Goal: Task Accomplishment & Management: Complete application form

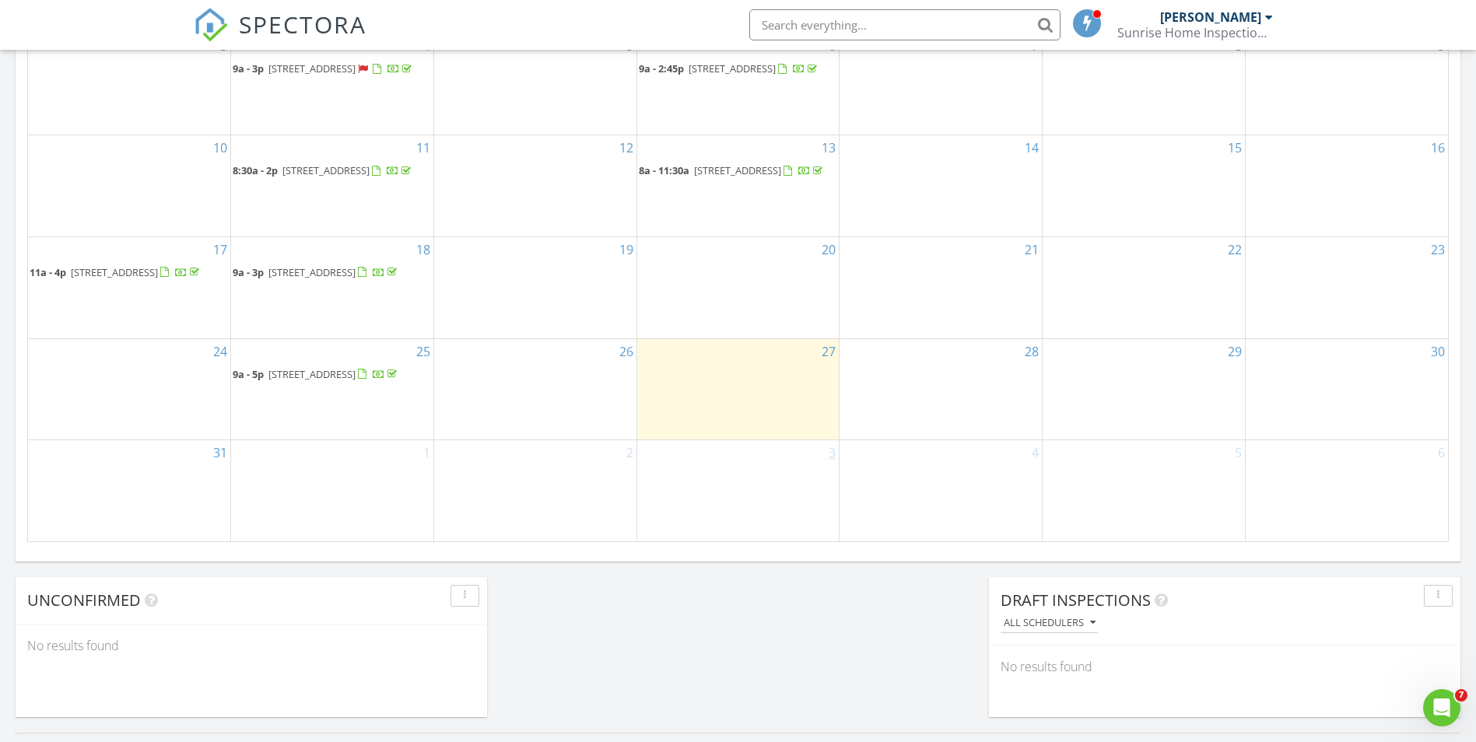
scroll to position [1167, 0]
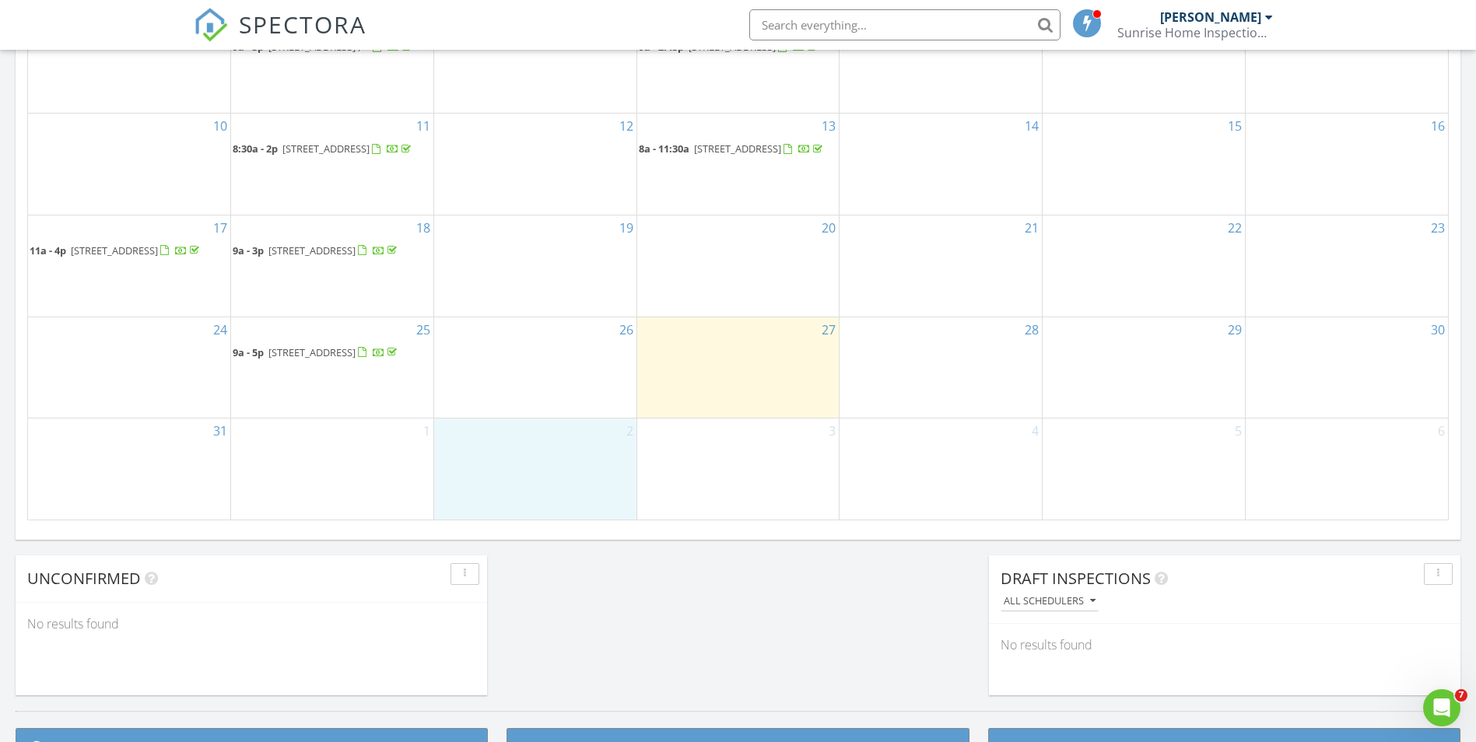
click at [539, 444] on div "2" at bounding box center [535, 469] width 202 height 100
click at [547, 388] on link "Inspection" at bounding box center [534, 393] width 80 height 25
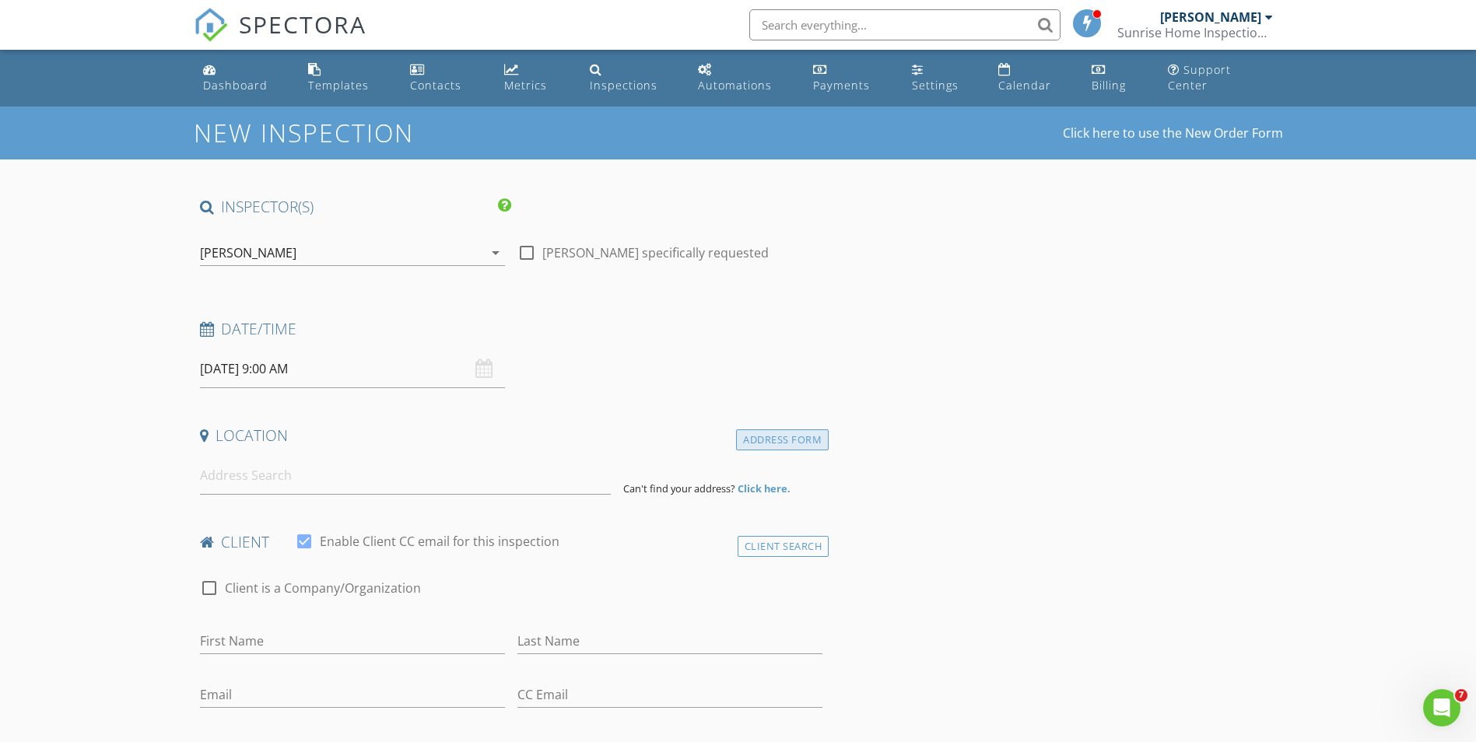
click at [819, 431] on div "Address Form" at bounding box center [782, 439] width 93 height 21
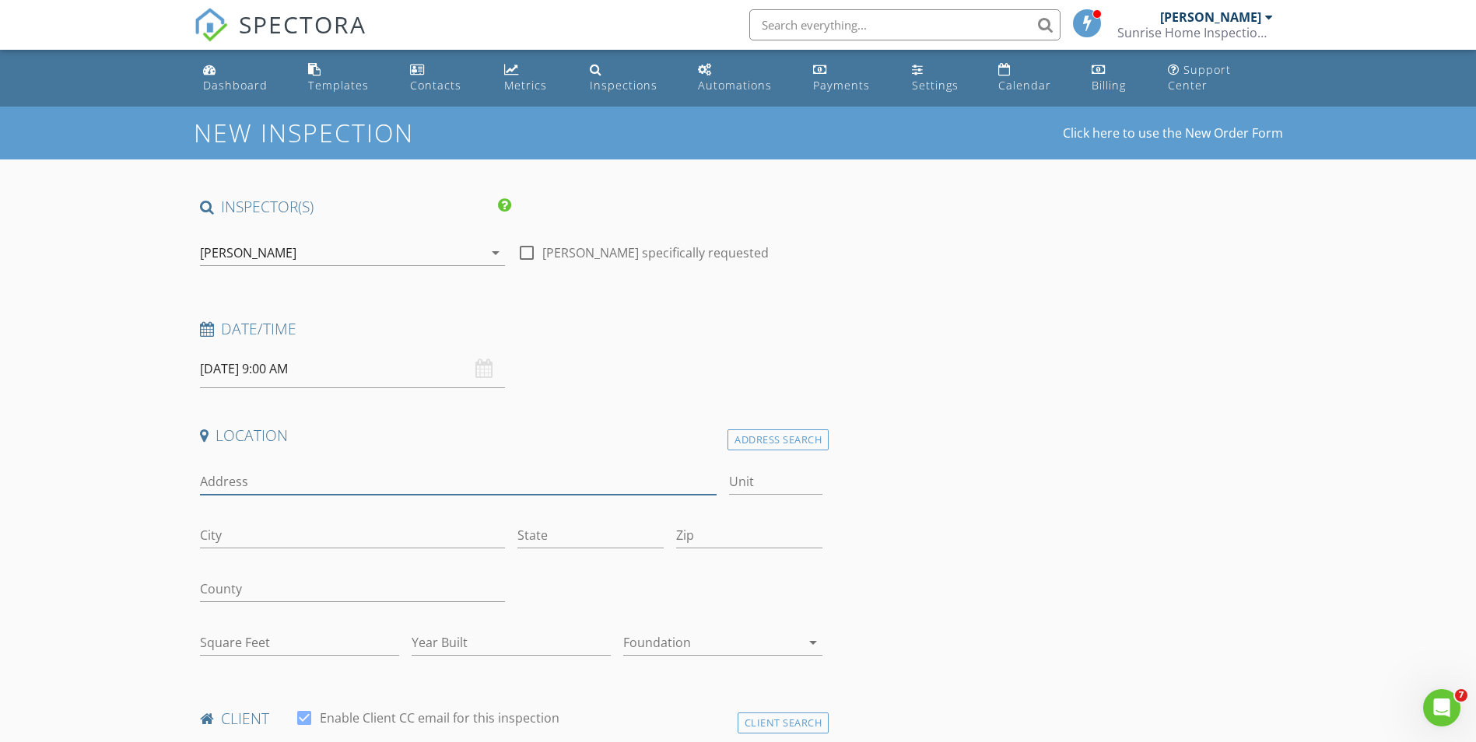
click at [271, 469] on input "Address" at bounding box center [458, 482] width 517 height 26
paste input "[STREET_ADDRESS]"
type input "[STREET_ADDRESS]"
type input "E2"
type input "Ewa Beach"
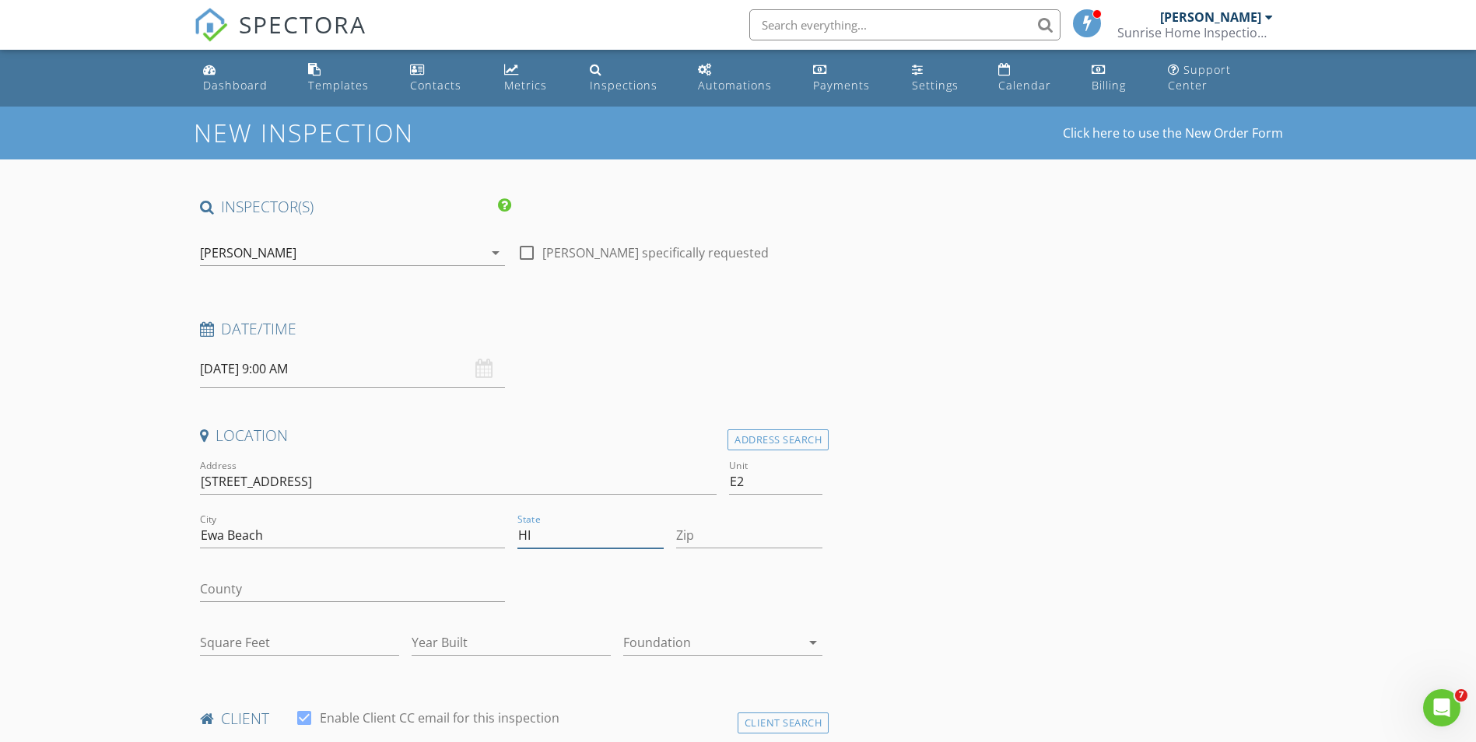
type input "HI"
type input "96706"
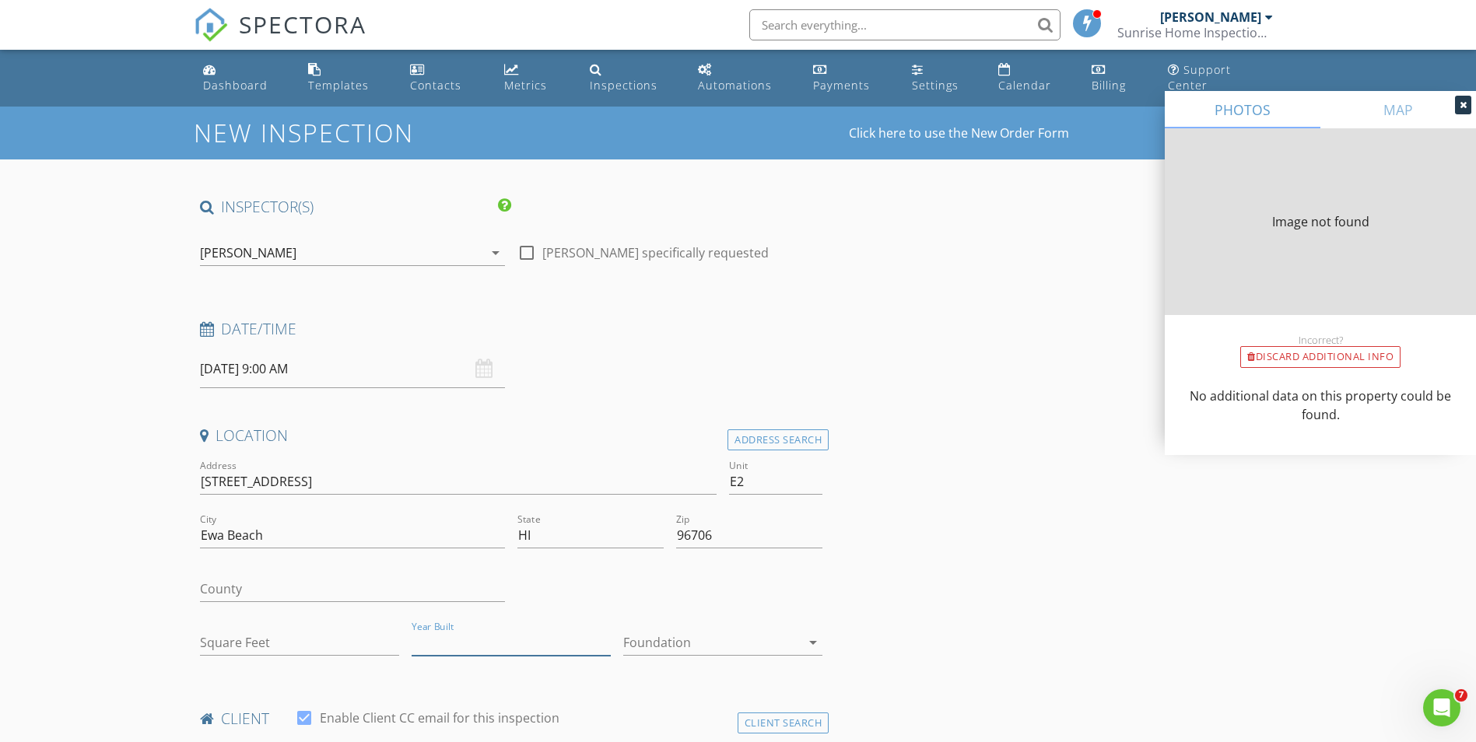
type input "1096"
type input "1999"
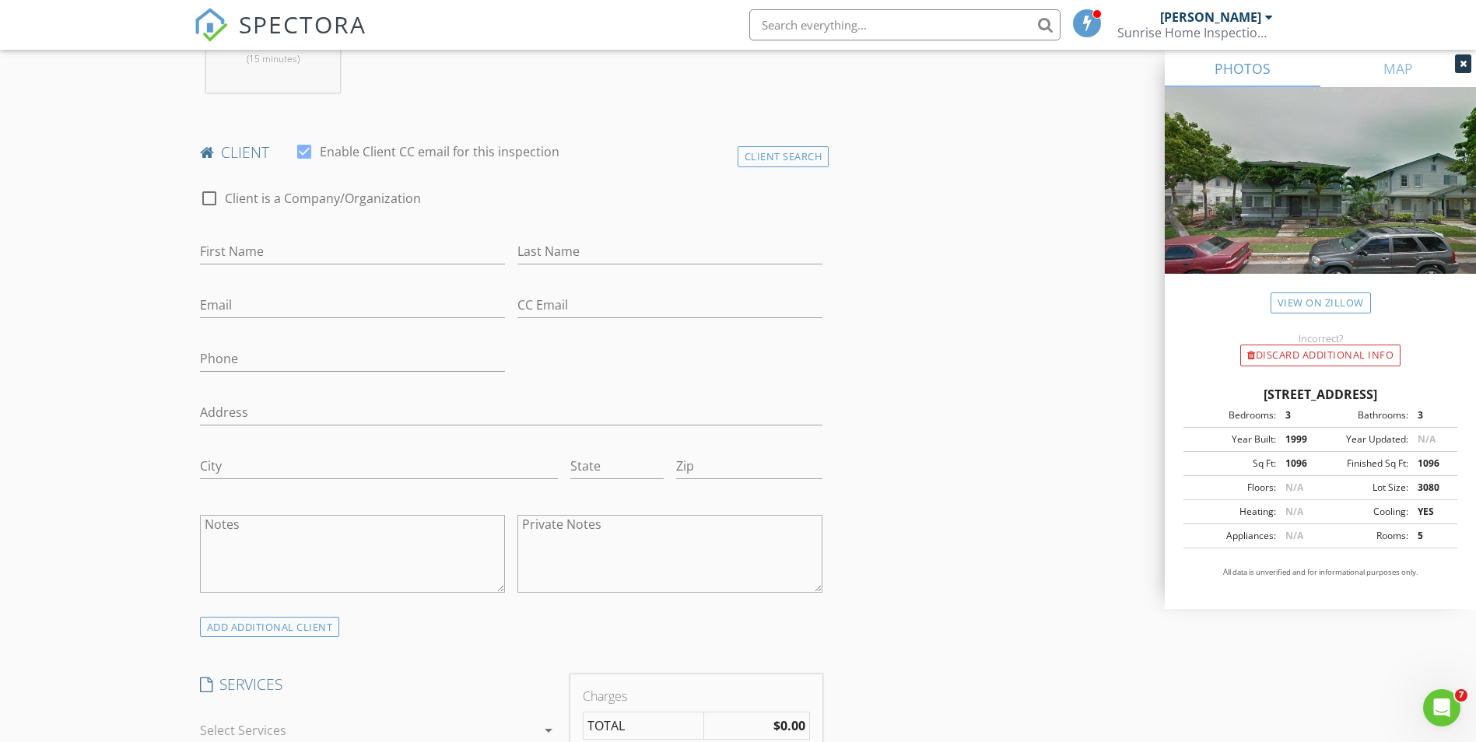
scroll to position [933, 0]
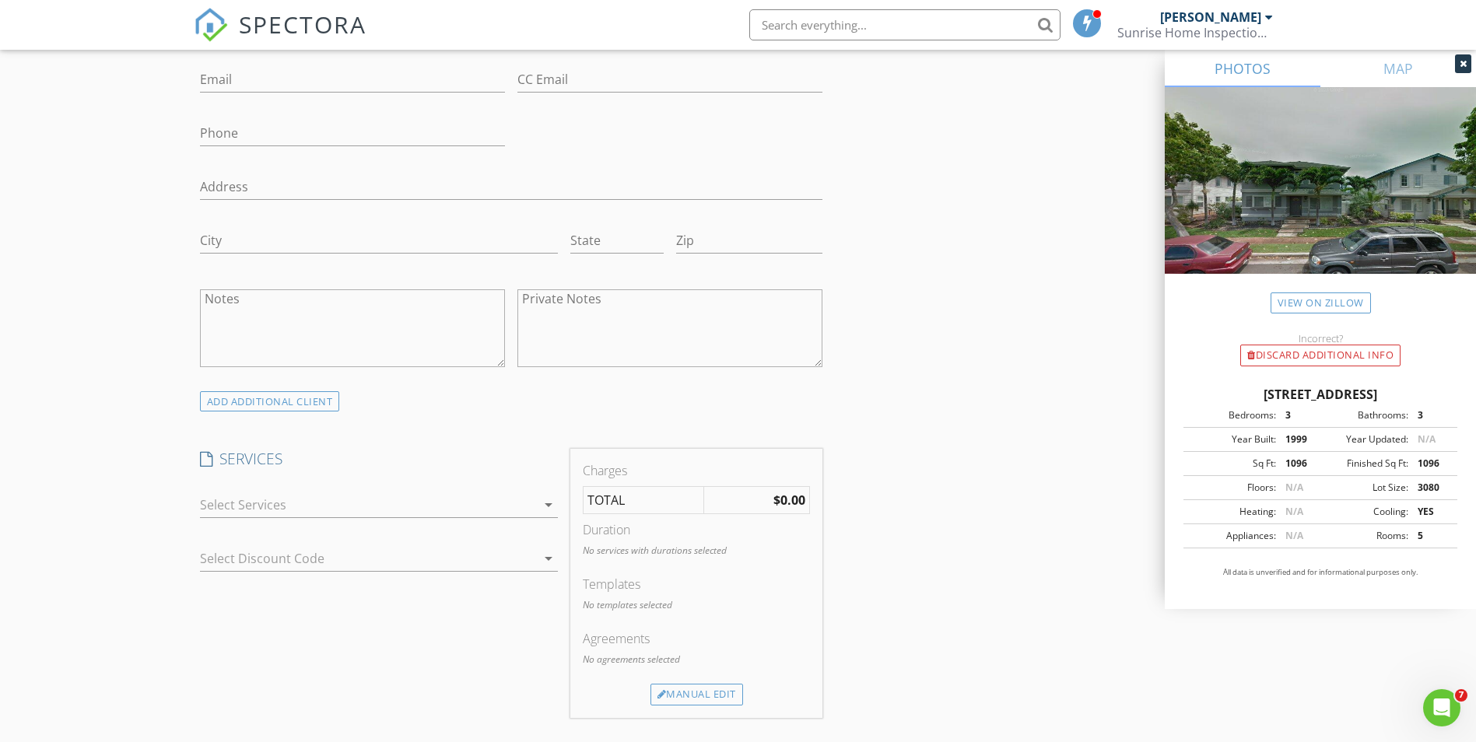
click at [324, 492] on div at bounding box center [368, 504] width 336 height 25
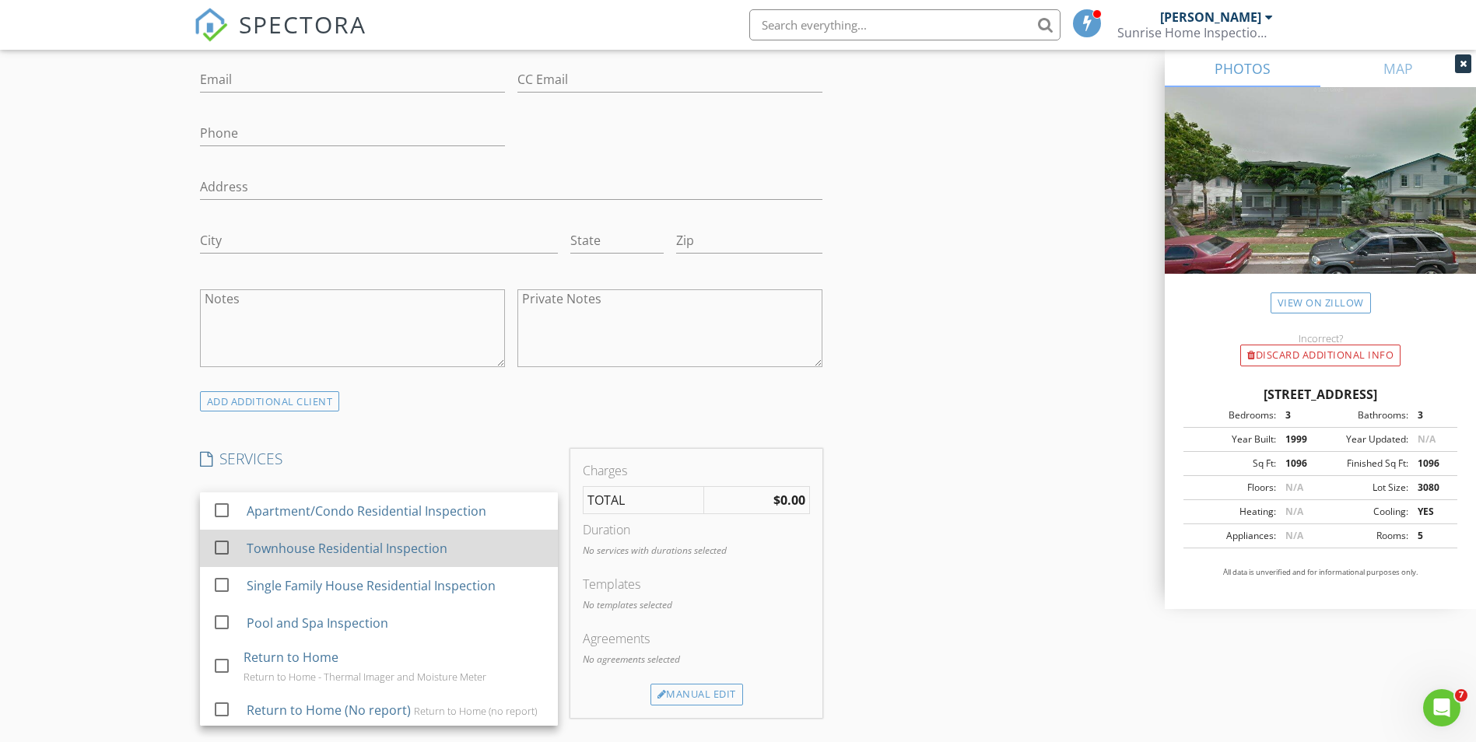
click at [305, 539] on div "Townhouse Residential Inspection" at bounding box center [346, 548] width 201 height 19
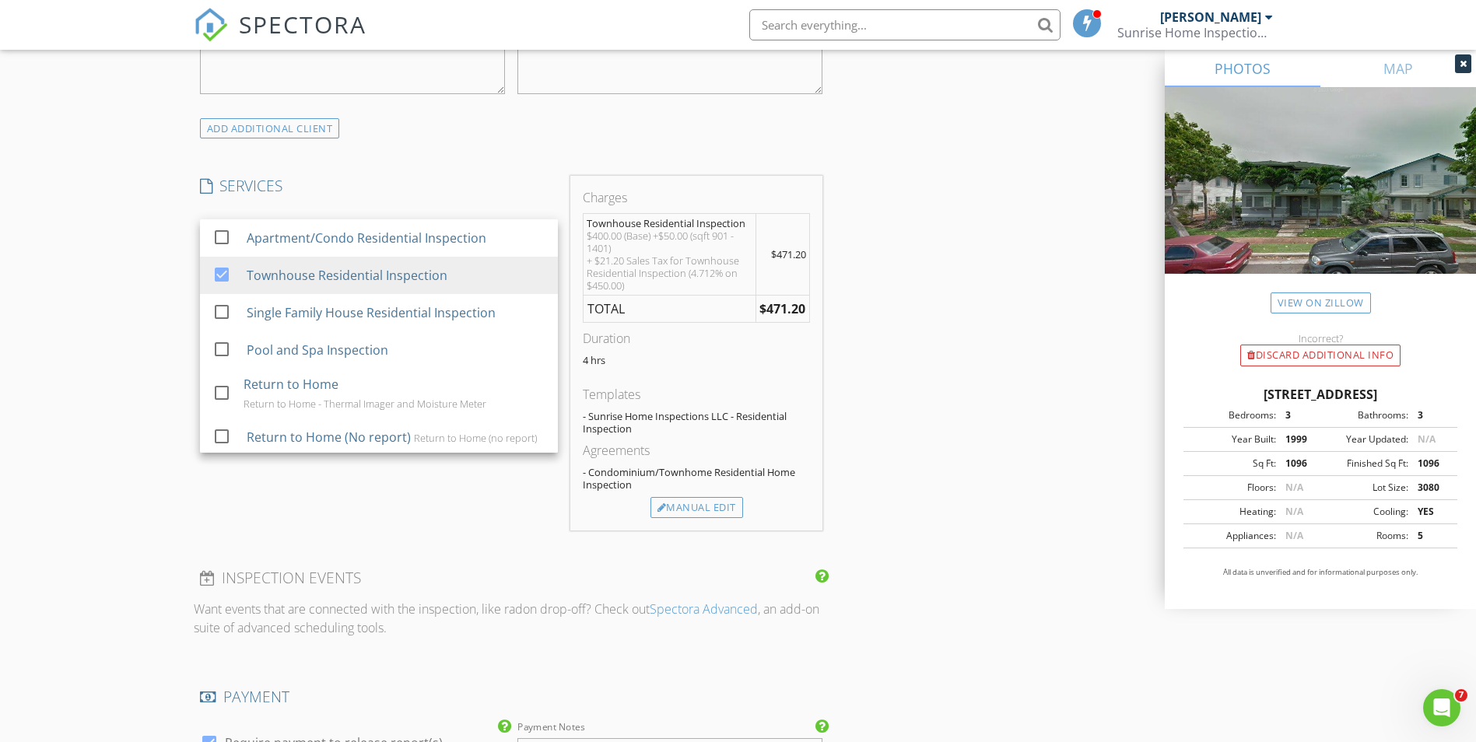
scroll to position [1245, 0]
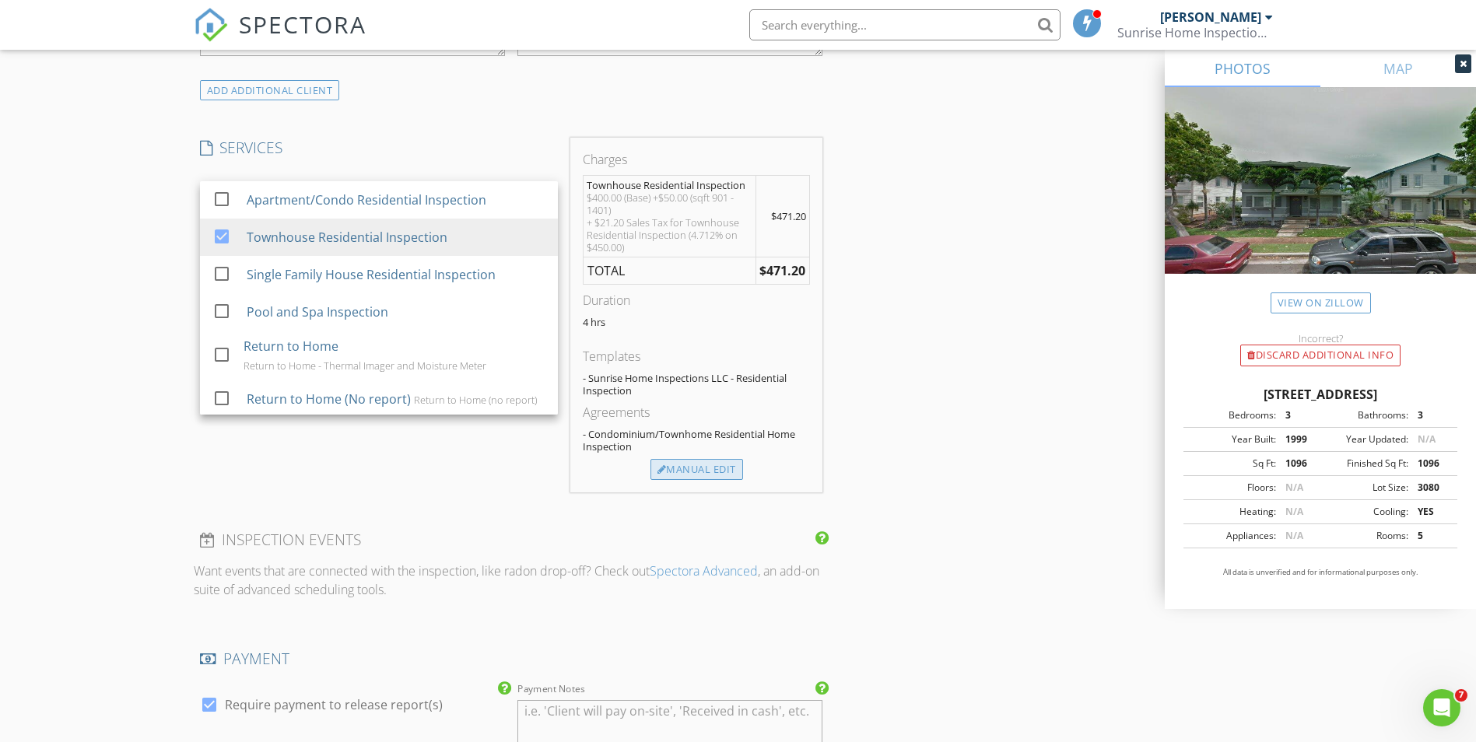
click at [719, 459] on div "Manual Edit" at bounding box center [696, 470] width 93 height 22
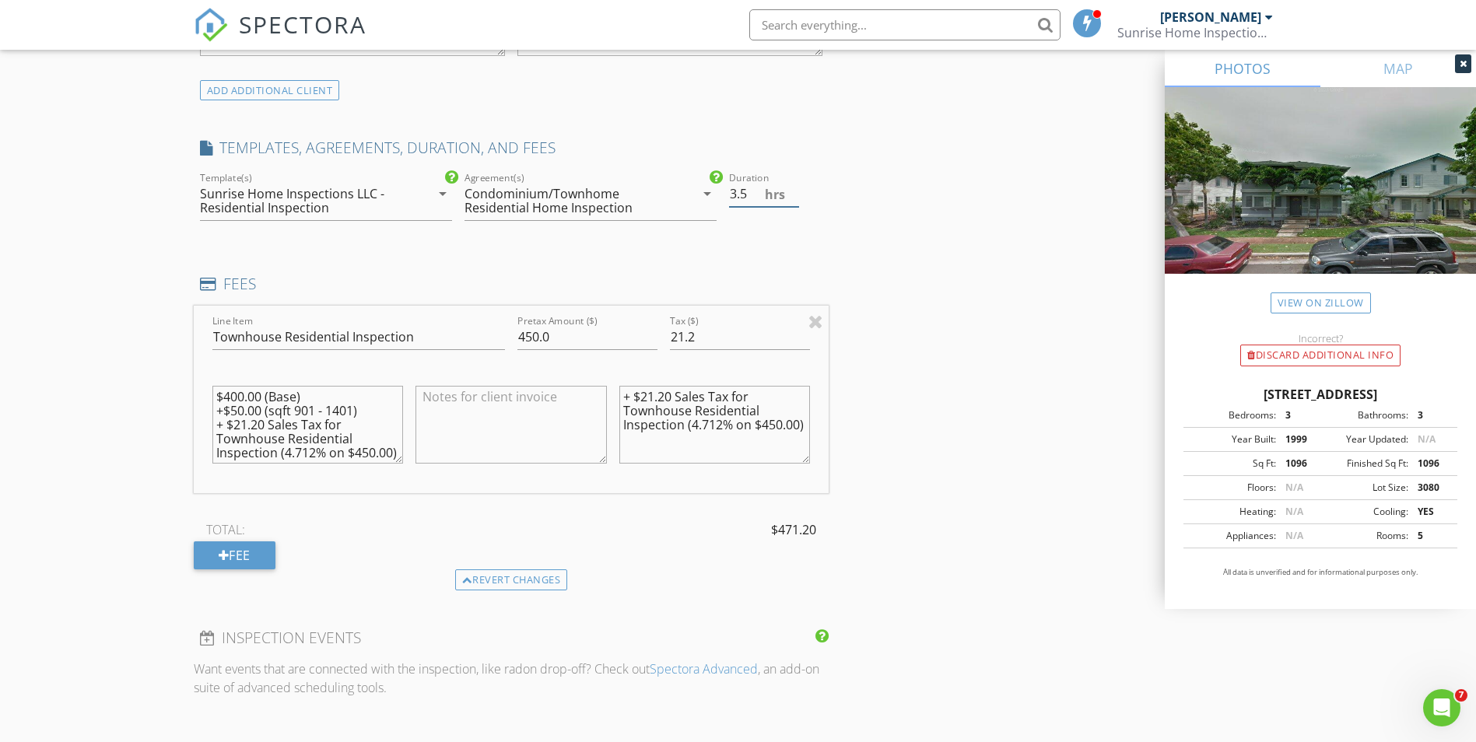
type input "3.5"
click at [793, 184] on input "3.5" at bounding box center [764, 194] width 70 height 26
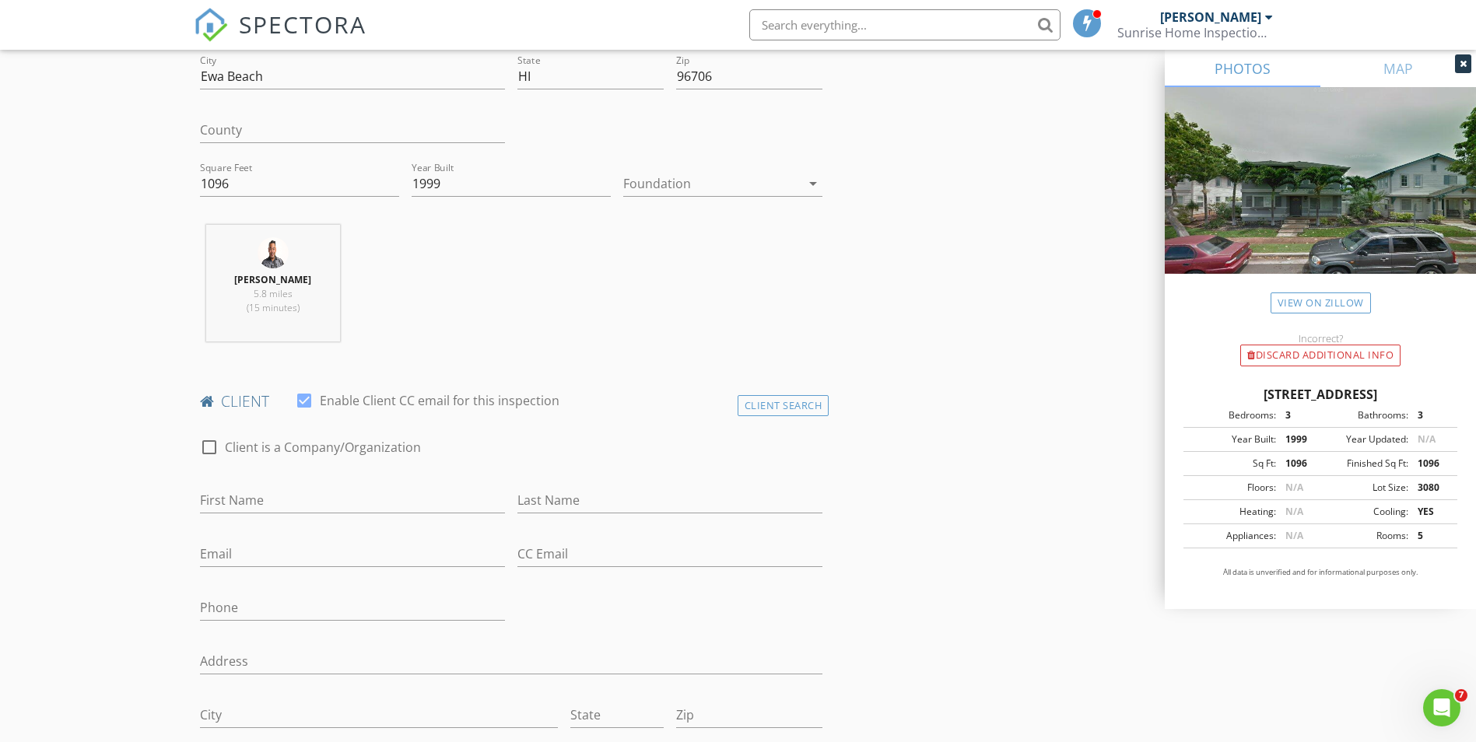
scroll to position [622, 0]
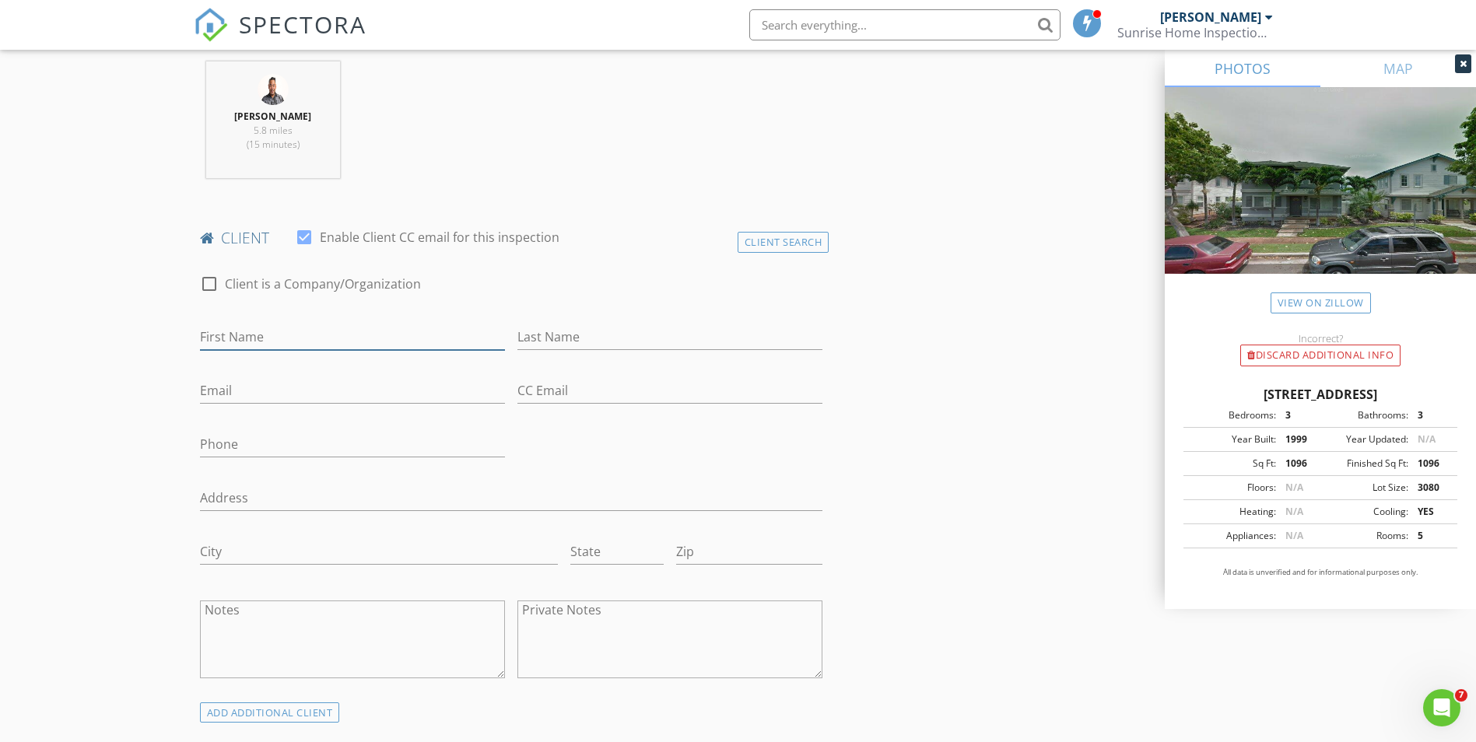
click at [233, 328] on input "First Name" at bounding box center [352, 337] width 305 height 26
type input "[PERSON_NAME]"
click at [236, 378] on input "Email" at bounding box center [352, 391] width 305 height 26
paste input "David.Gomez@pepsico.com"
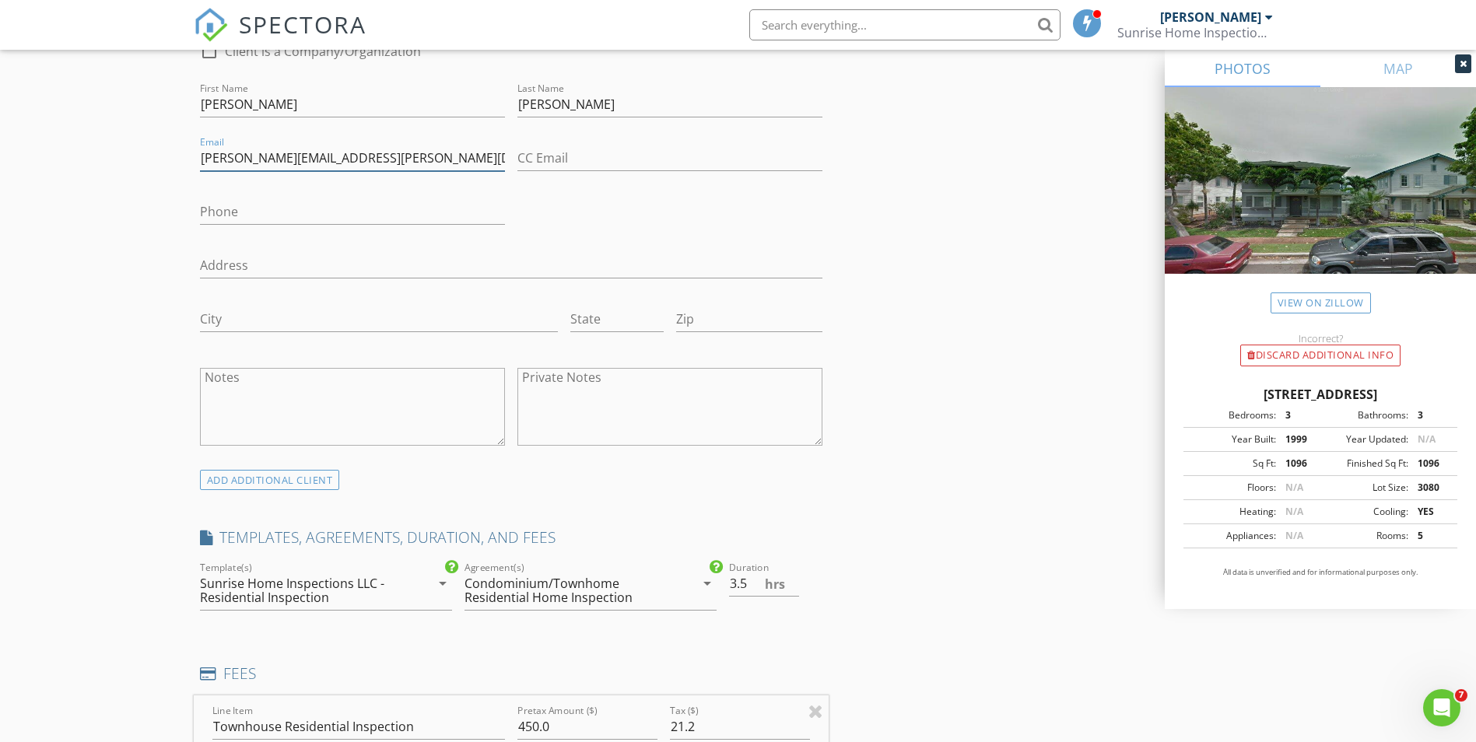
scroll to position [856, 0]
type input "David.Gomez@pepsico.com"
click at [241, 469] on div "ADD ADDITIONAL client" at bounding box center [270, 479] width 140 height 21
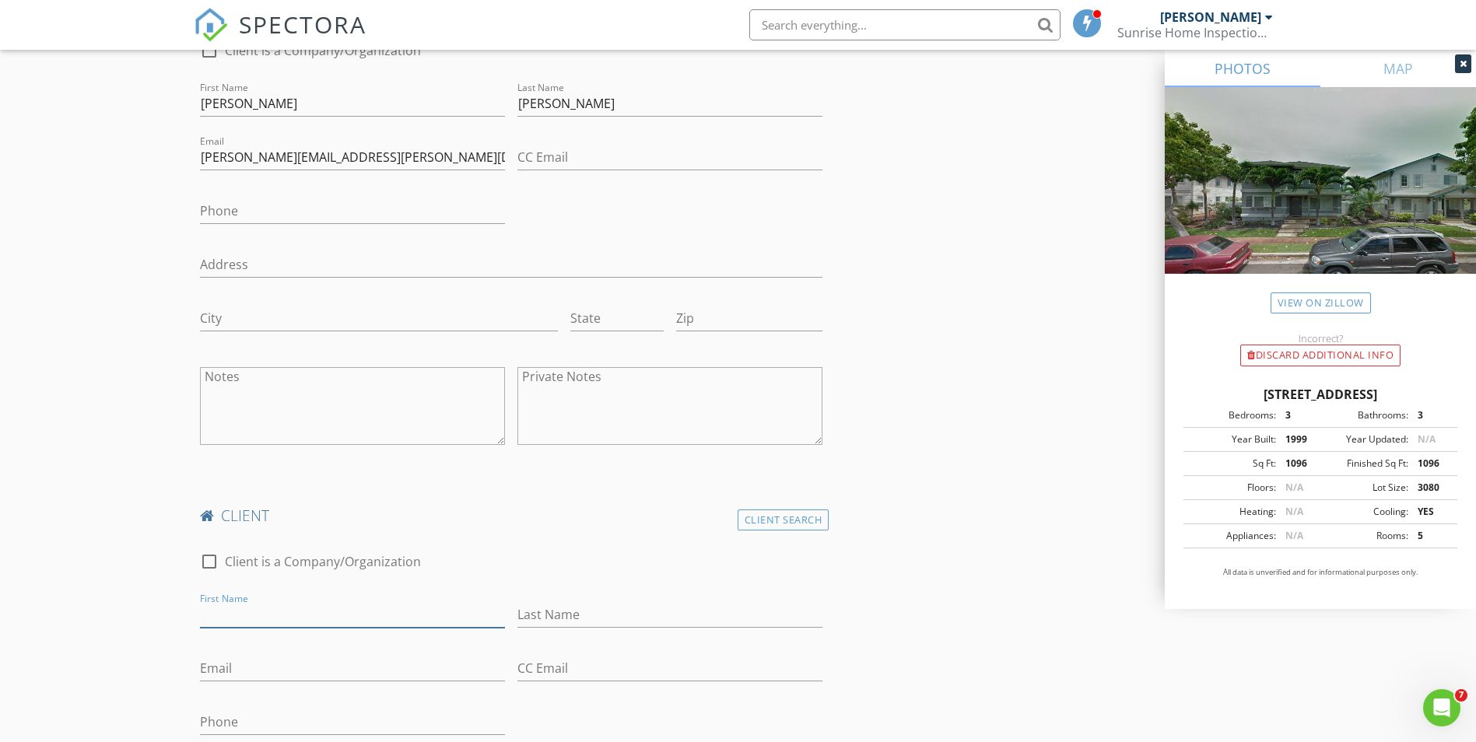
click at [246, 604] on input "First Name" at bounding box center [352, 615] width 305 height 26
type input "Carolina"
type input "[PERSON_NAME]"
click at [223, 657] on input "Email" at bounding box center [352, 669] width 305 height 26
paste input "(garcia.kalina@icloud.com"
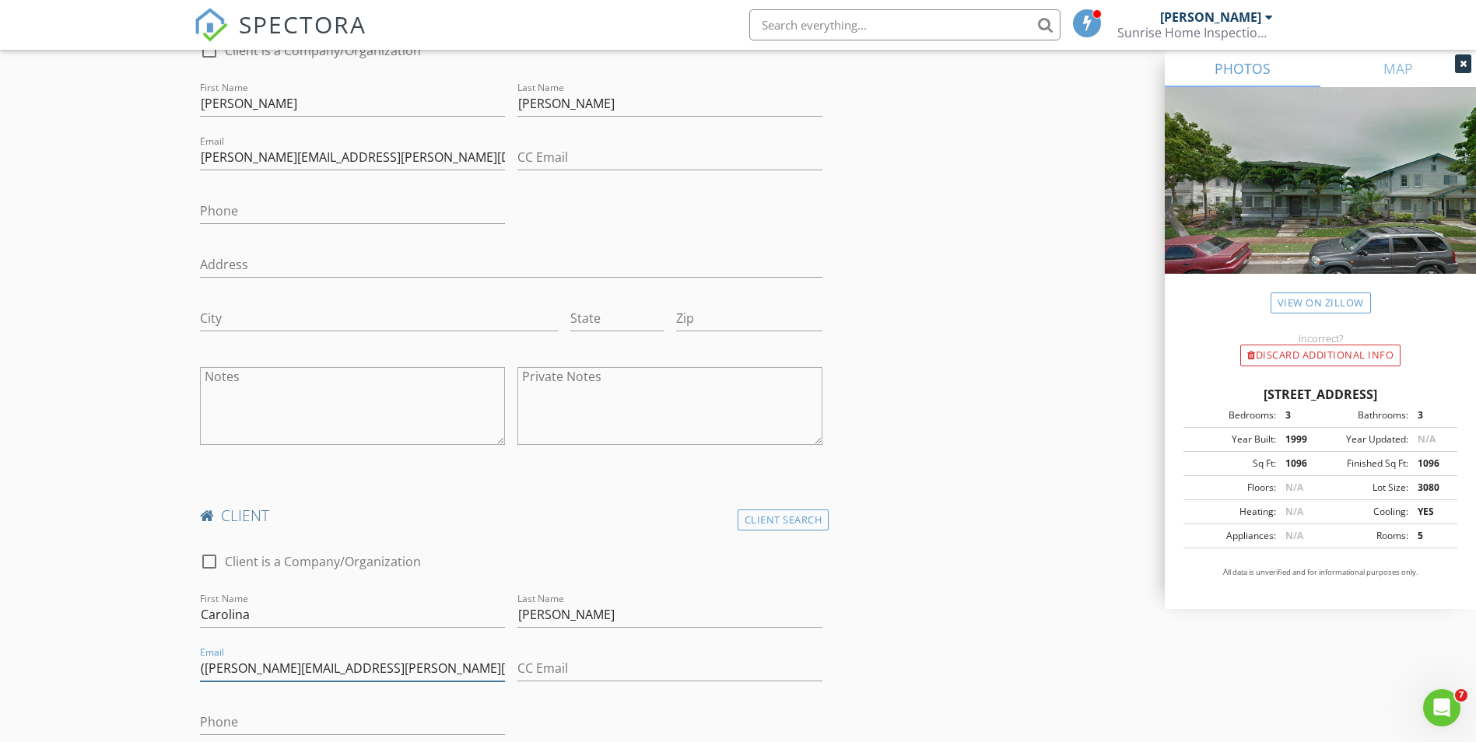
click at [205, 656] on input "(garcia.kalina@icloud.com" at bounding box center [352, 669] width 305 height 26
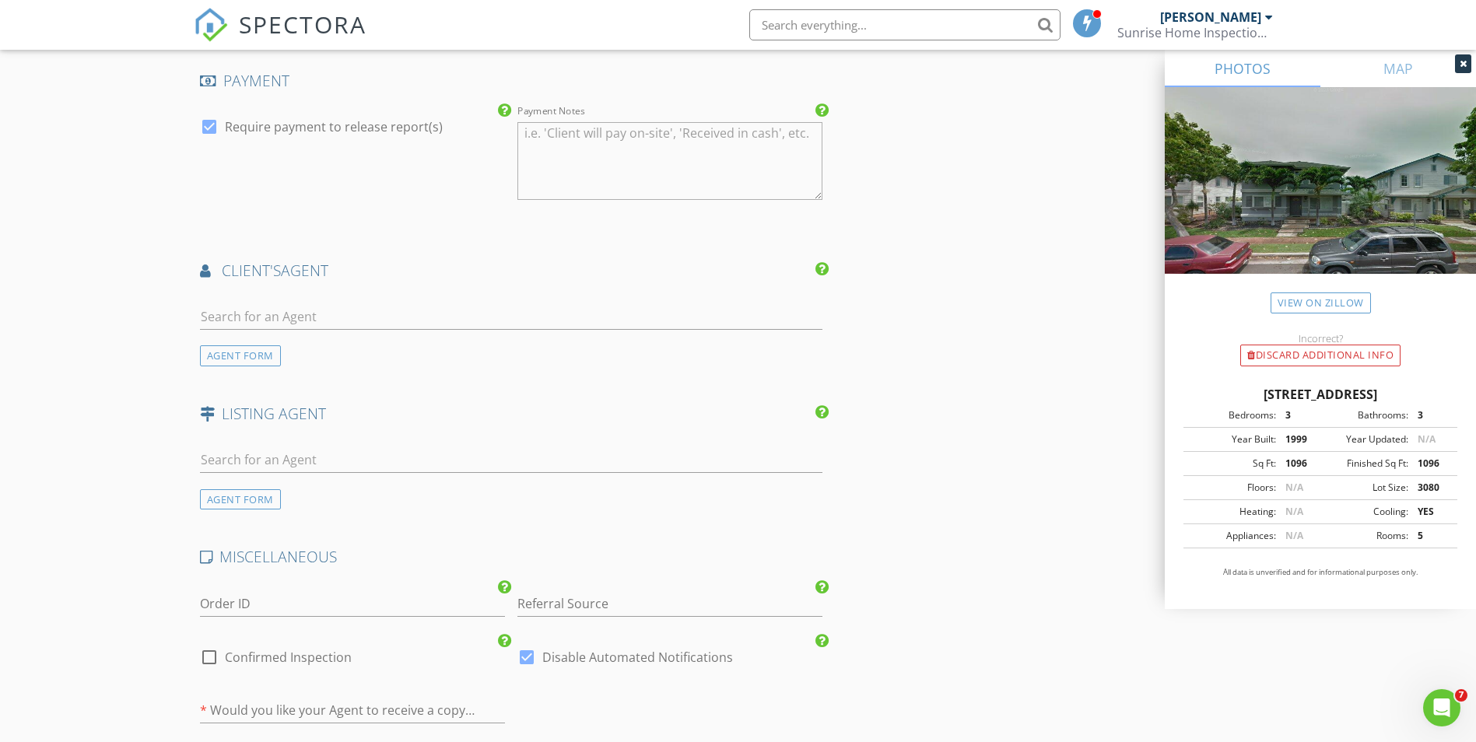
scroll to position [2412, 0]
type input "[PERSON_NAME][EMAIL_ADDRESS][PERSON_NAME][DOMAIN_NAME]"
click at [240, 345] on div "AGENT FORM" at bounding box center [240, 355] width 81 height 21
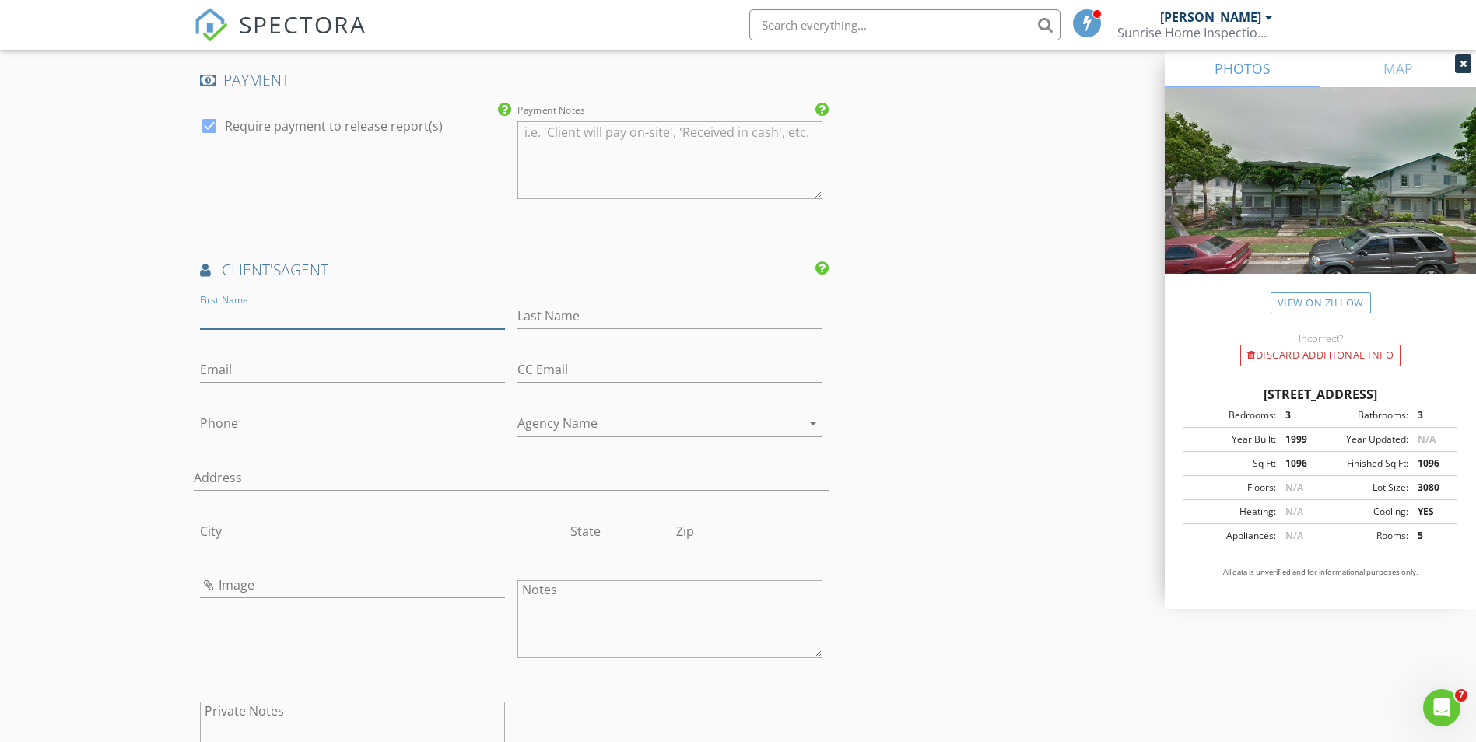
click at [245, 303] on input "First Name" at bounding box center [352, 316] width 305 height 26
type input "Joon"
type input "Lim"
click at [239, 357] on input "Email" at bounding box center [352, 370] width 305 height 26
paste input "[EMAIL_ADDRESS][DOMAIN_NAME]"
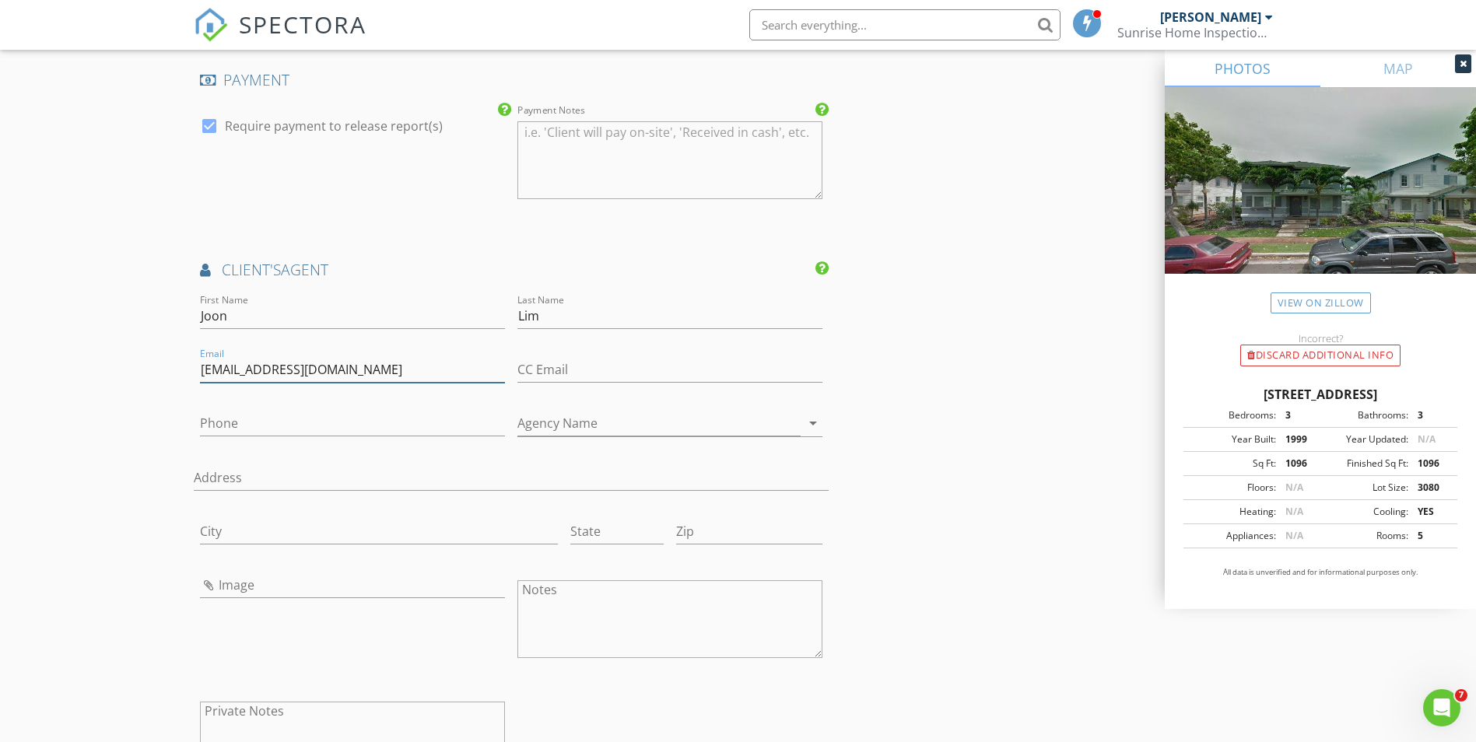
type input "[EMAIL_ADDRESS][DOMAIN_NAME]"
click at [247, 411] on input "Phone" at bounding box center [352, 424] width 305 height 26
type input "[PHONE_NUMBER]"
click at [605, 412] on input "Agency Name" at bounding box center [658, 424] width 283 height 26
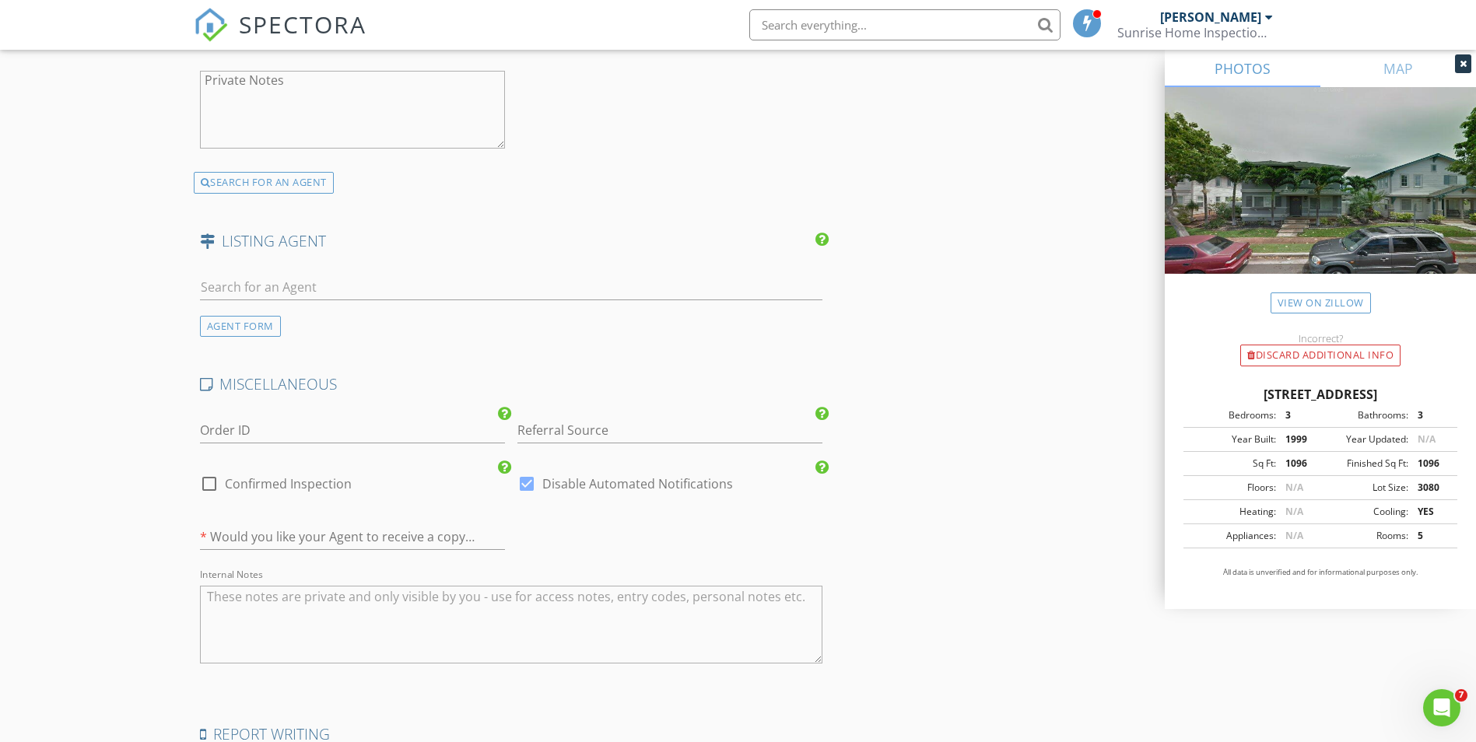
scroll to position [3189, 0]
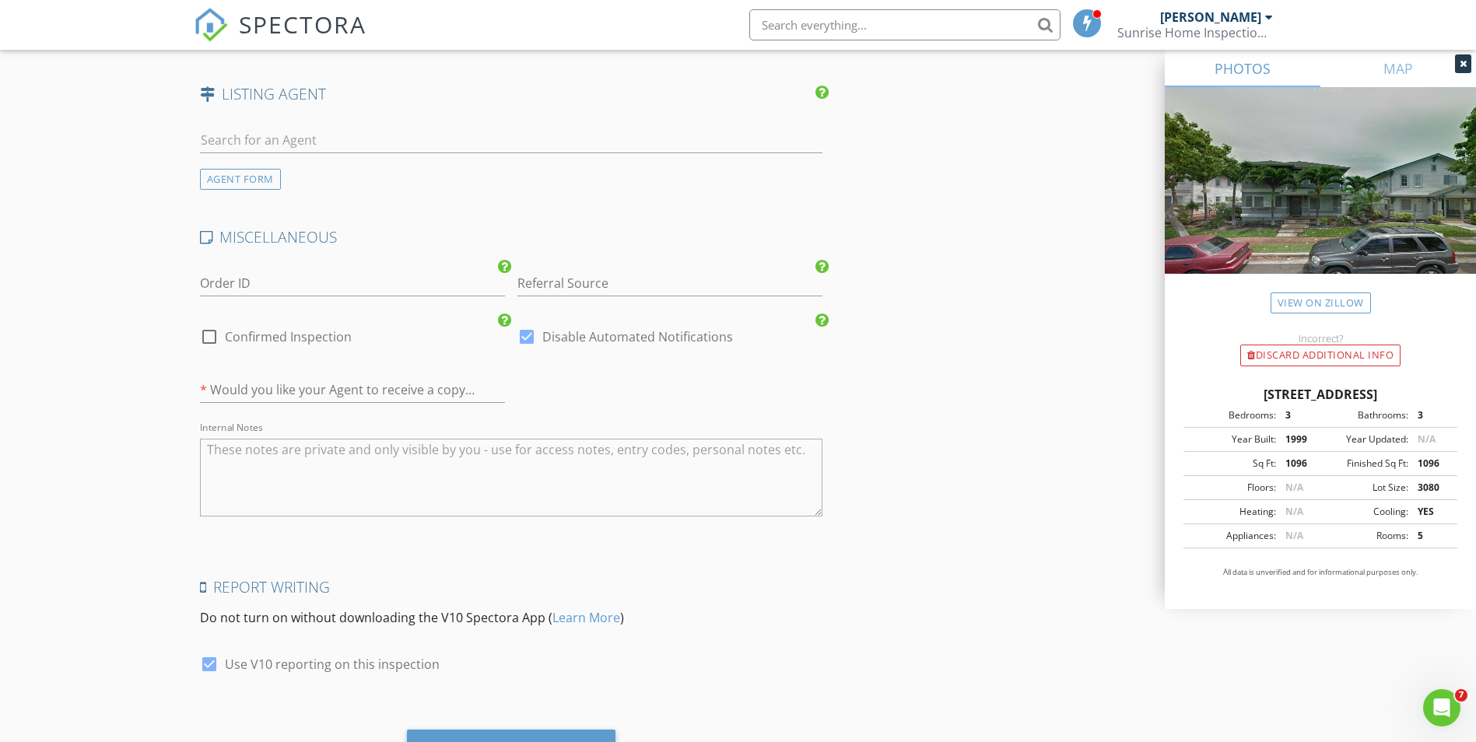
type input "Fathom Realty"
click at [506, 447] on textarea "Internal Notes" at bounding box center [511, 478] width 623 height 78
paste textarea "I will meet Reid there at the scheduled start time to give him access to the pr…"
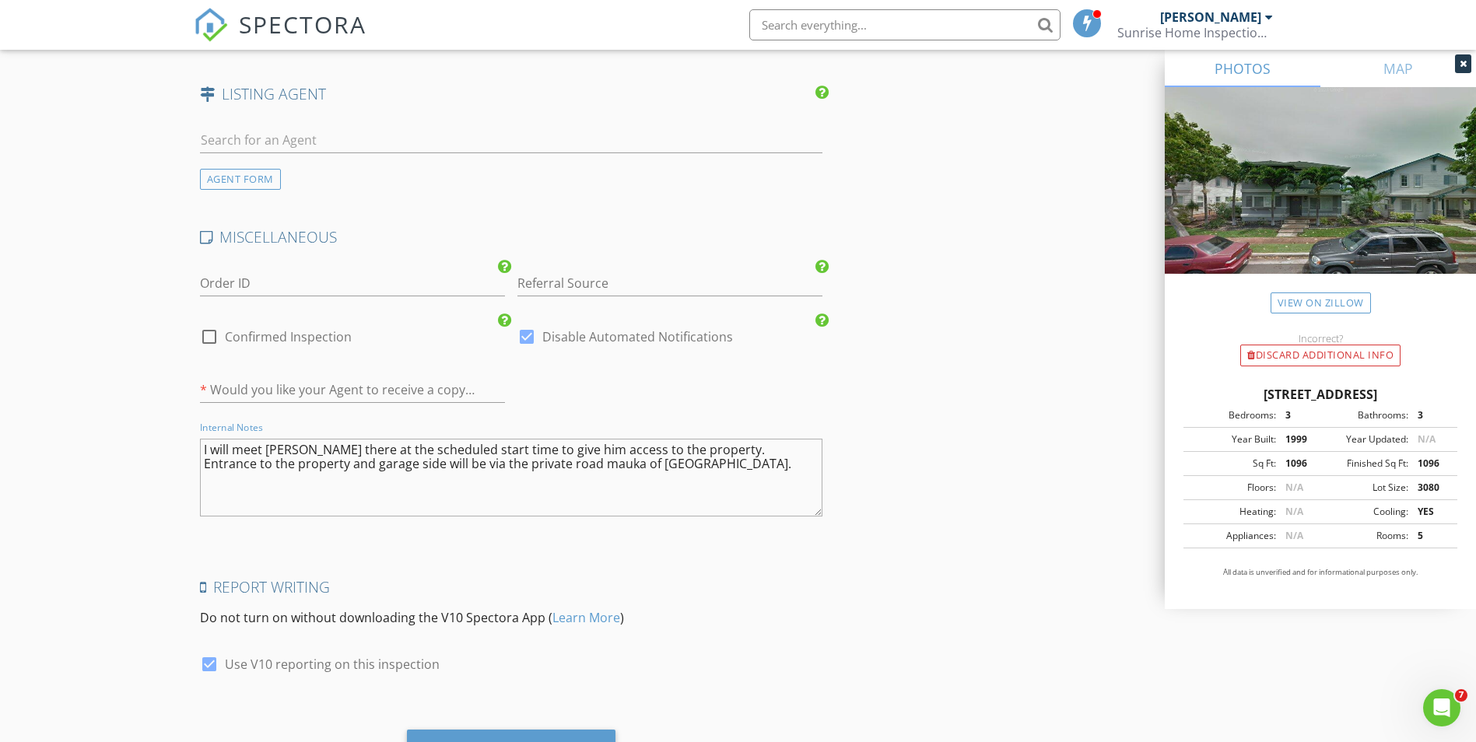
click at [731, 446] on textarea "I will meet Reid there at the scheduled start time to give him access to the pr…" at bounding box center [511, 478] width 623 height 78
paste textarea "Please park in front of the unit's garage, or in one of the guest stalls marked…"
click at [727, 470] on textarea "I will meet Reid there at the scheduled start time to give him access to the pr…" at bounding box center [511, 478] width 623 height 78
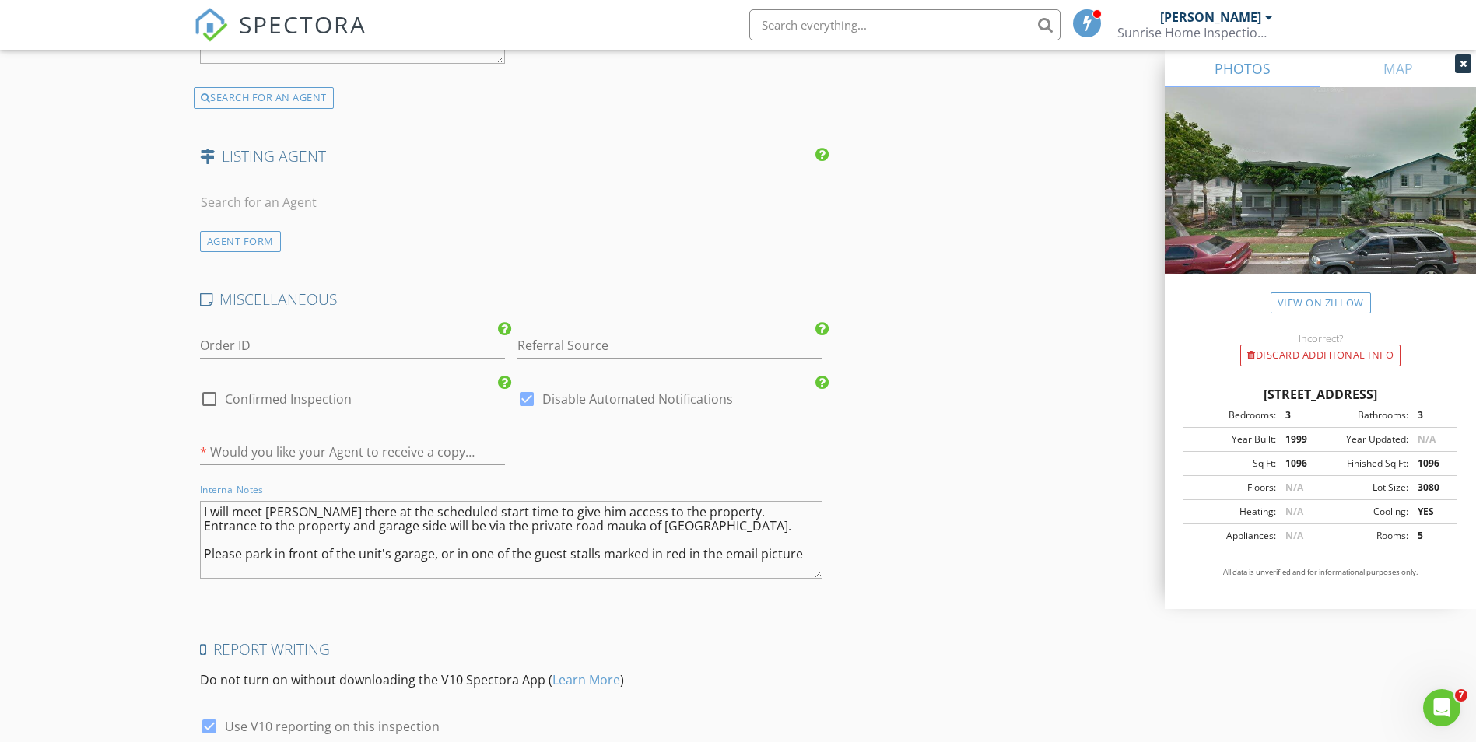
scroll to position [3252, 0]
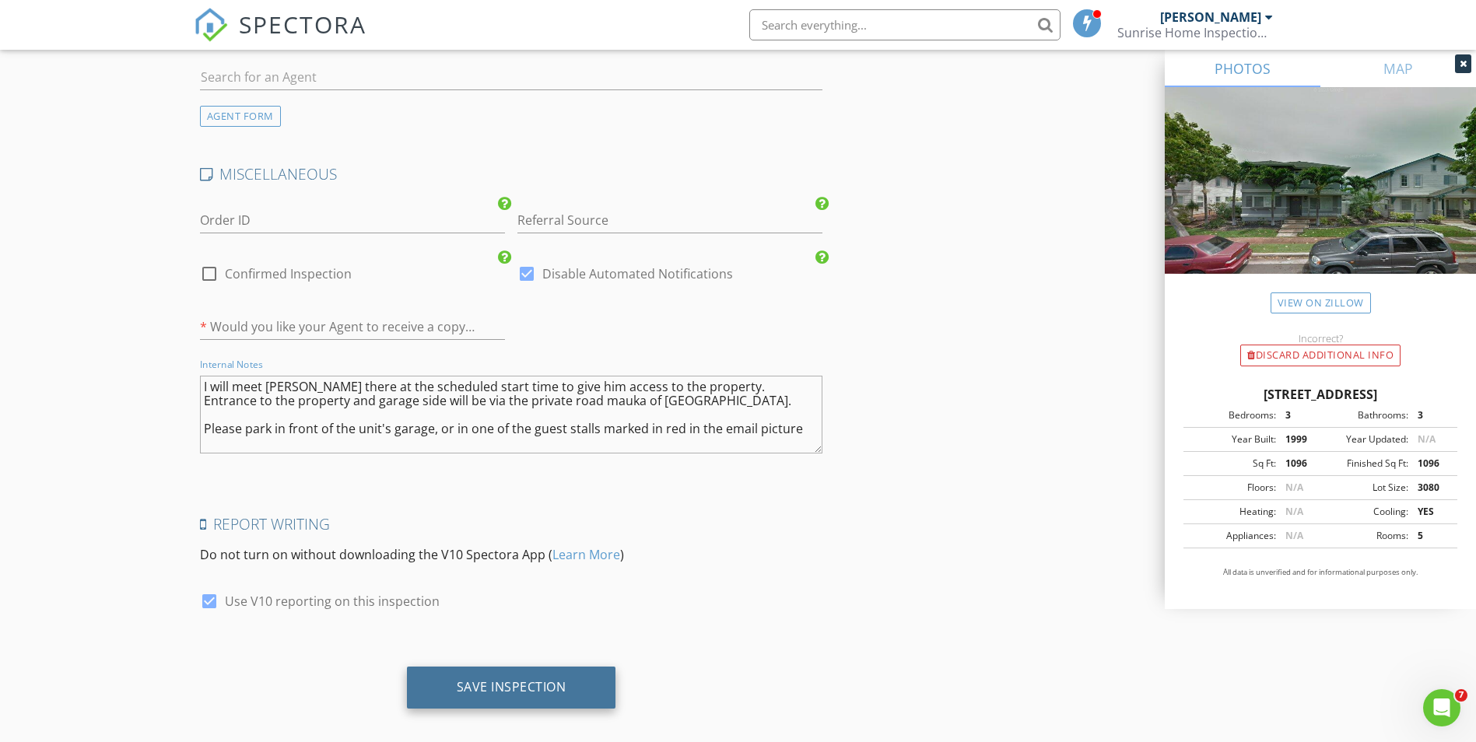
type textarea "I will meet [PERSON_NAME] there at the scheduled start time to give him access …"
click at [541, 679] on div "Save Inspection" at bounding box center [512, 687] width 110 height 16
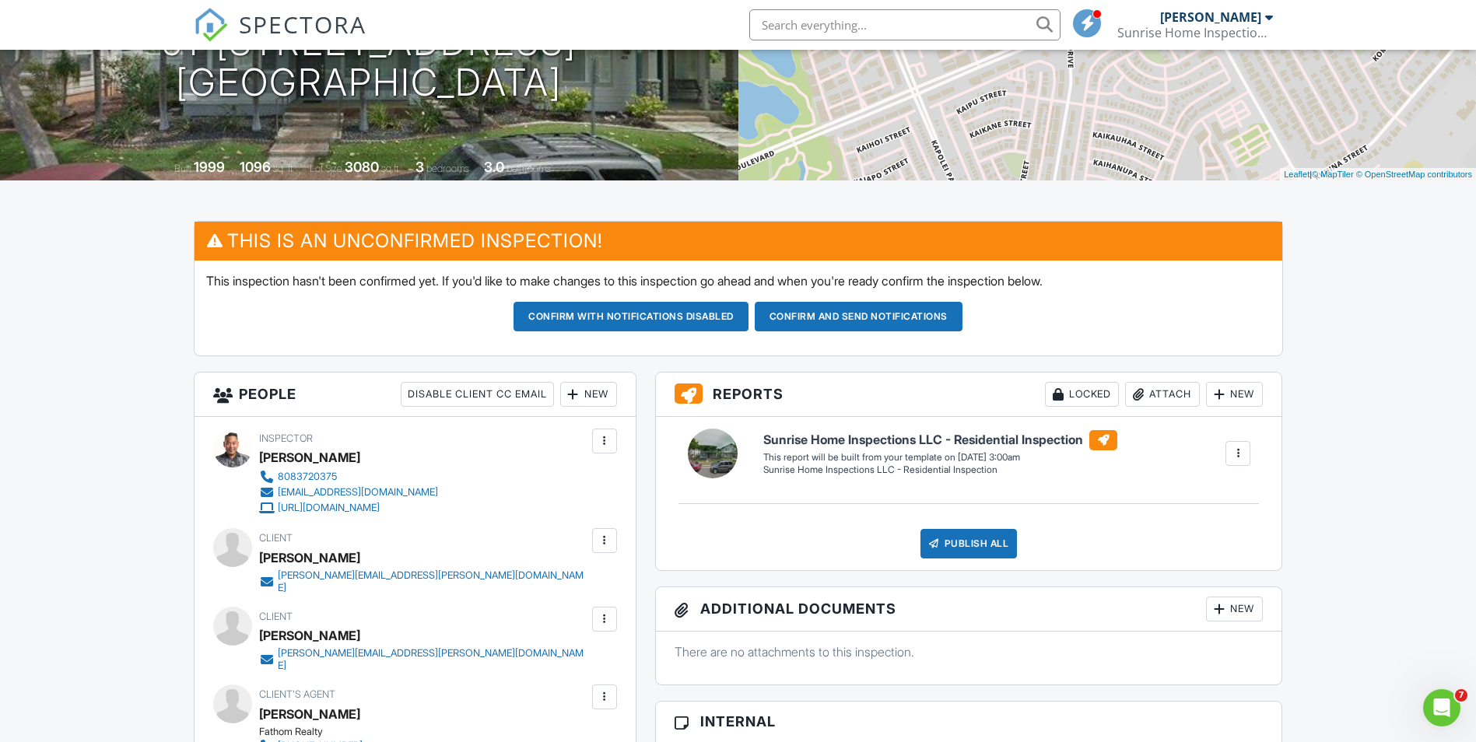
scroll to position [311, 0]
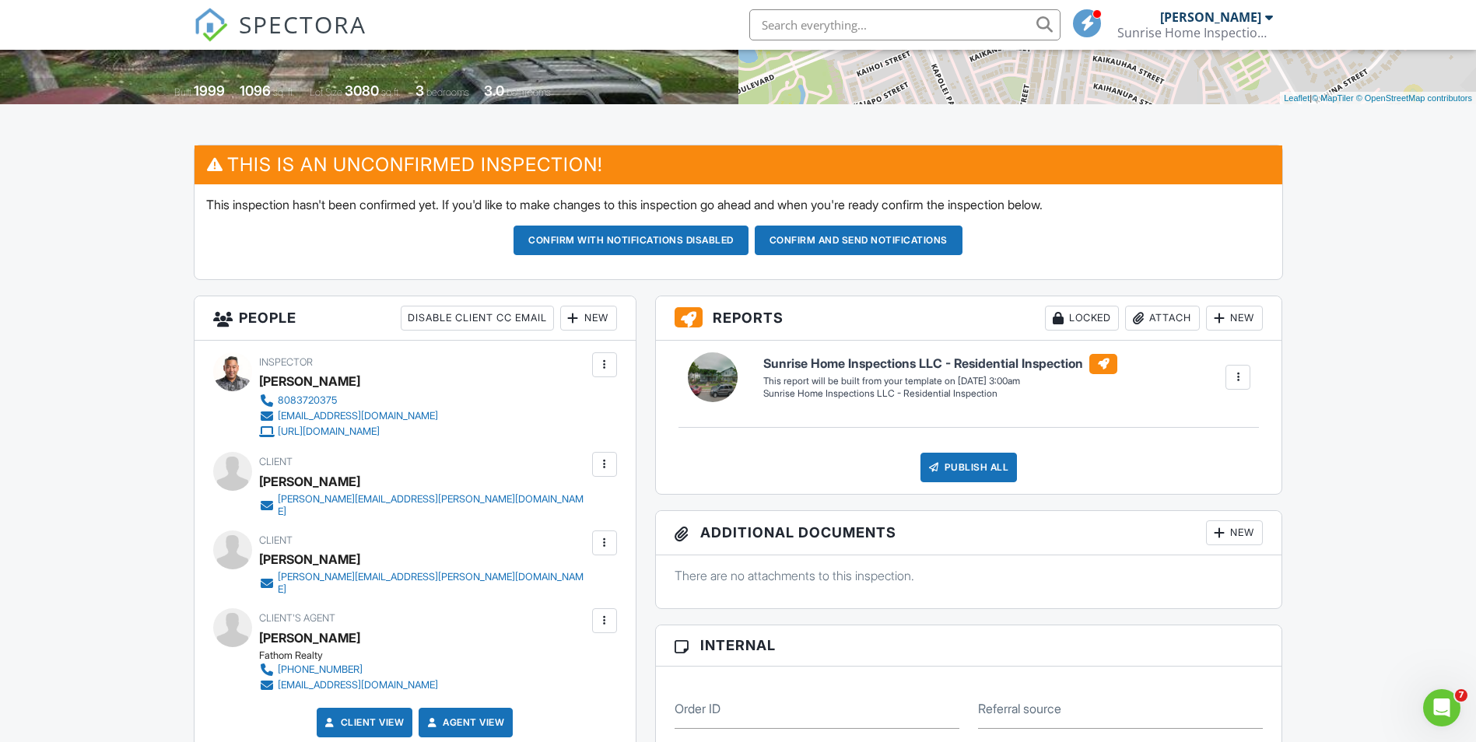
click at [748, 255] on button "Confirm and send notifications" at bounding box center [630, 241] width 235 height 30
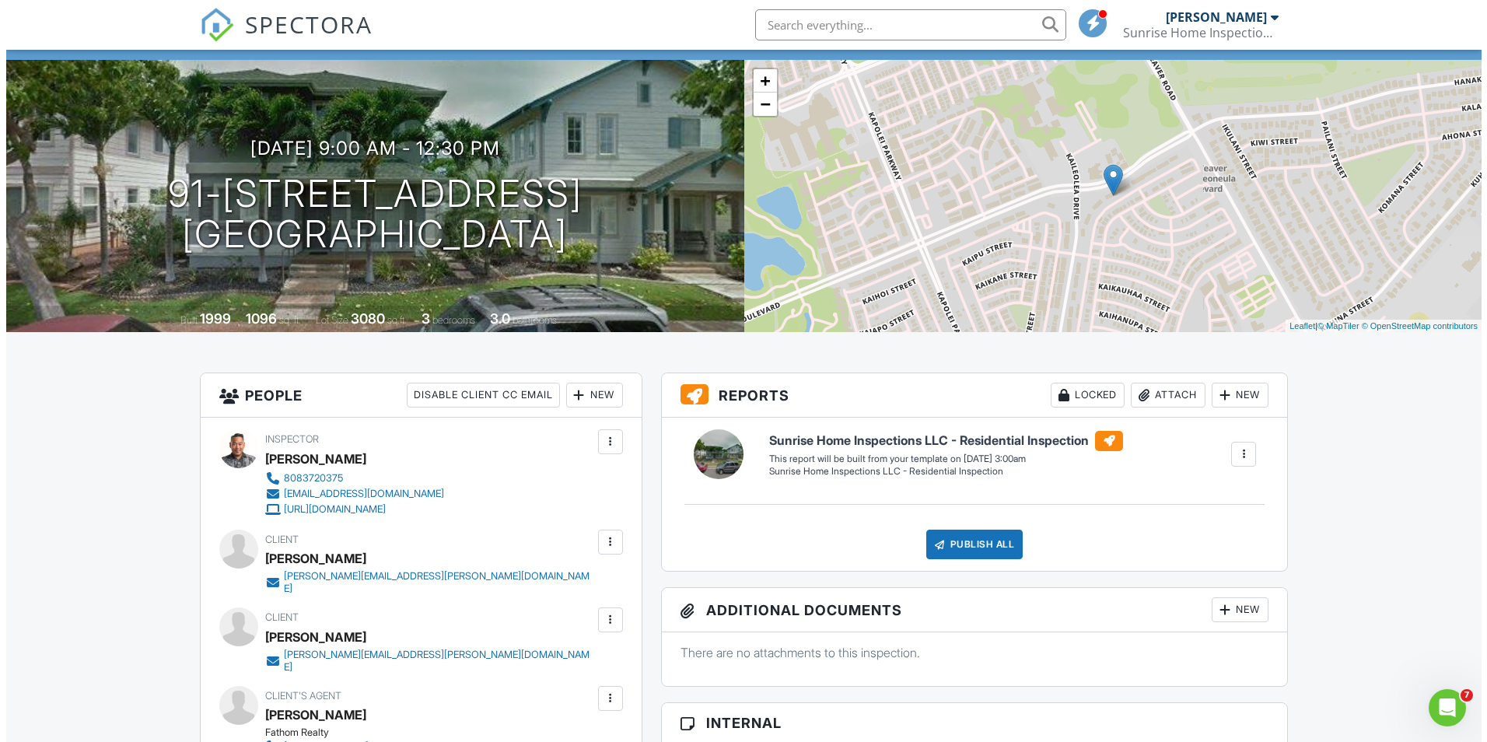
scroll to position [311, 0]
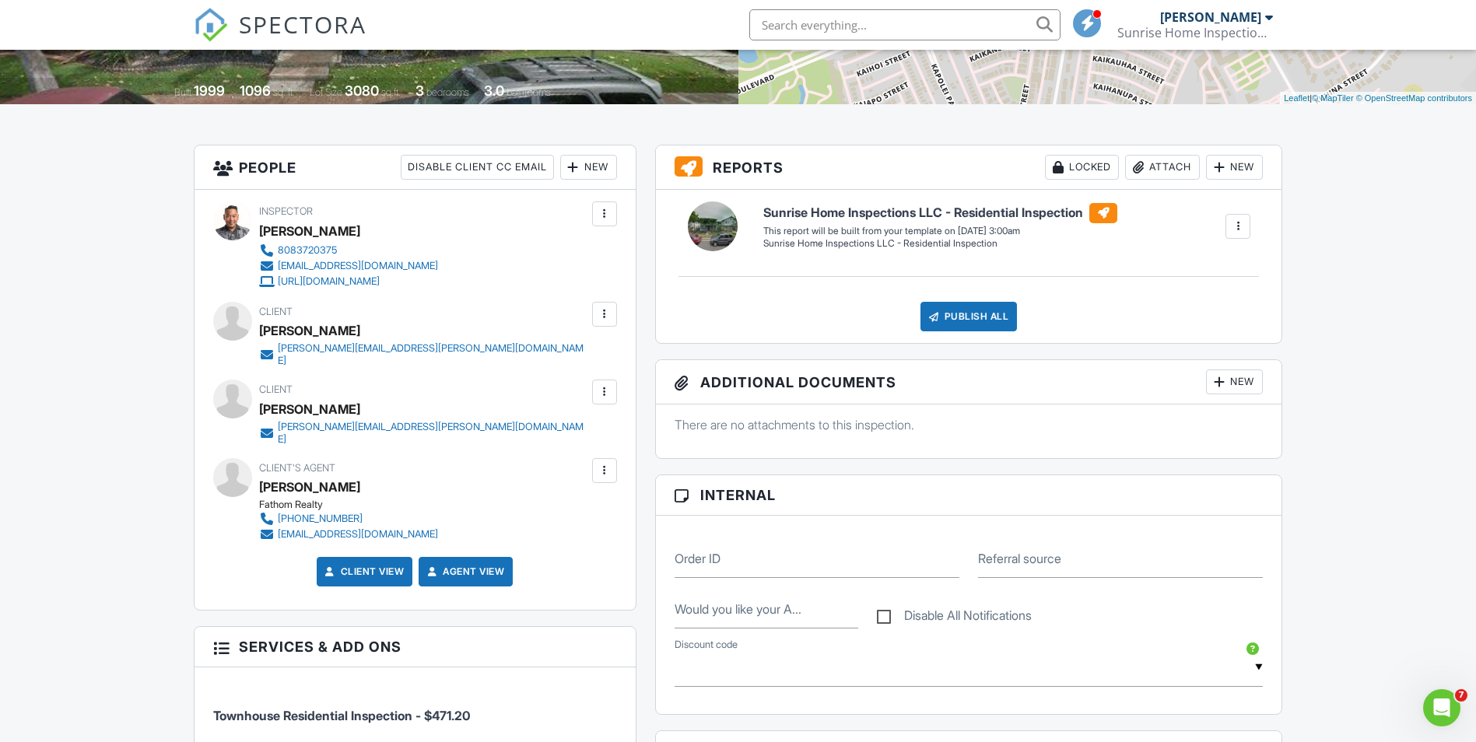
click at [597, 469] on div at bounding box center [605, 471] width 16 height 16
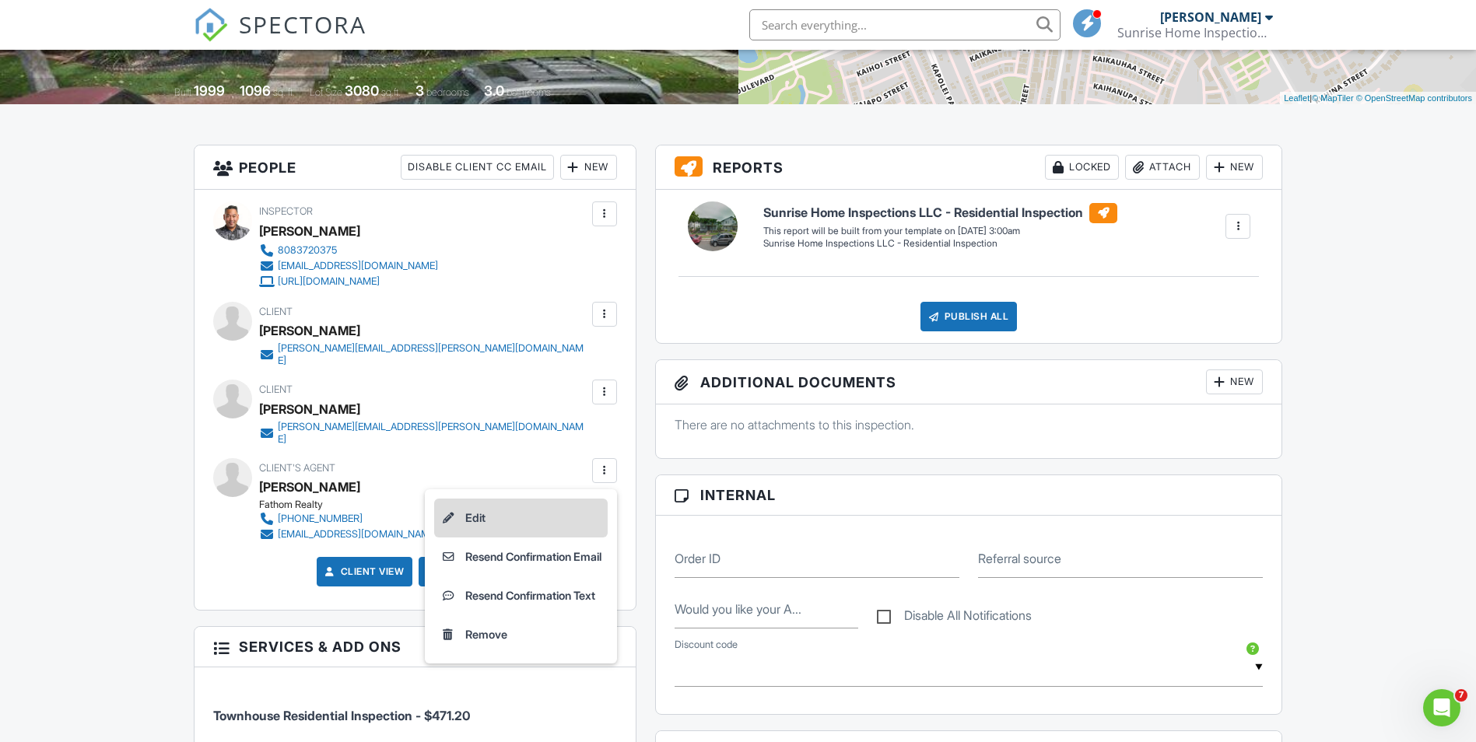
click at [566, 512] on li "Edit" at bounding box center [520, 518] width 173 height 39
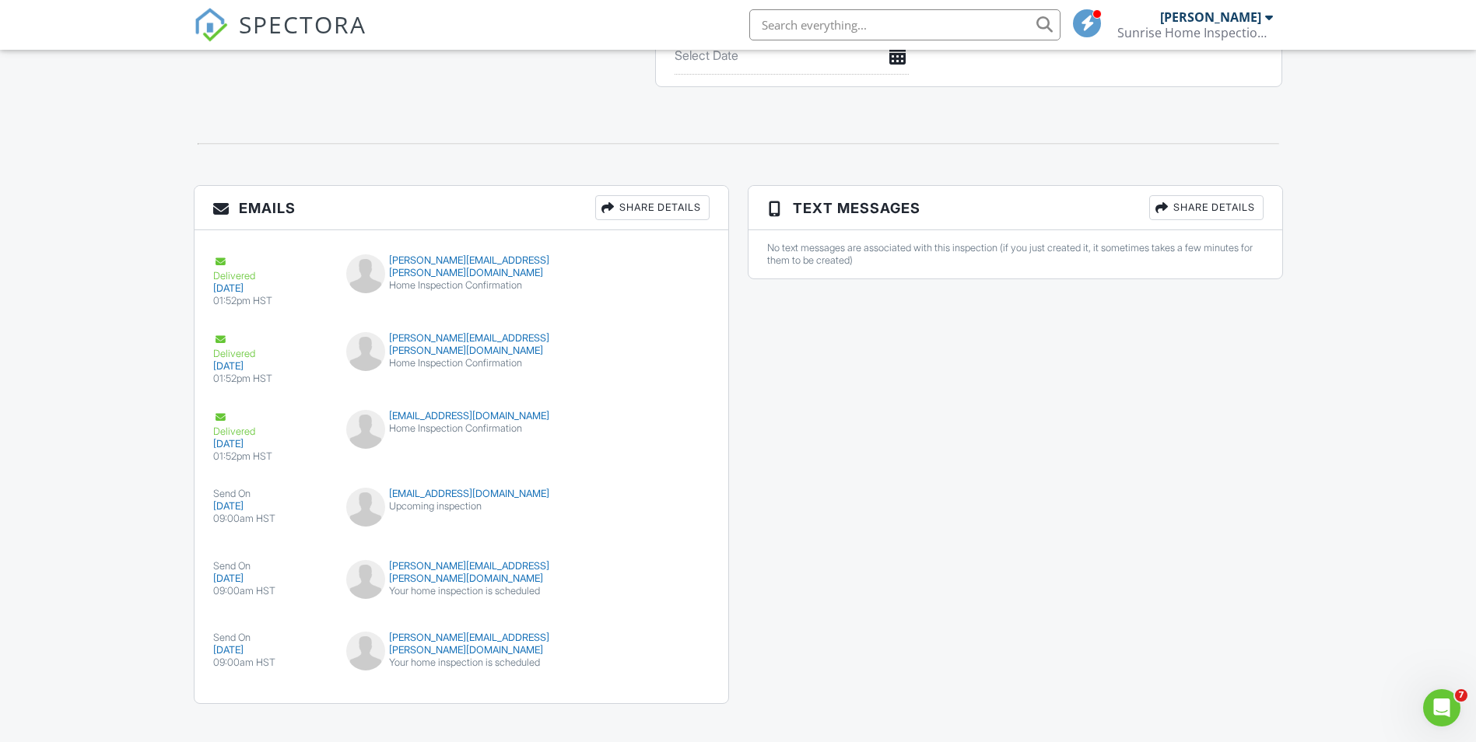
scroll to position [1637, 0]
